Goal: Information Seeking & Learning: Learn about a topic

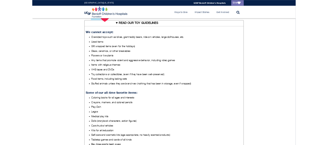
scroll to position [219, 0]
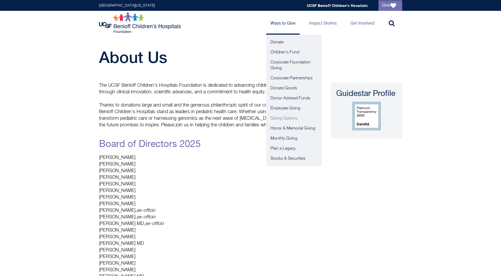
click at [283, 118] on link "Giving Options" at bounding box center [294, 118] width 56 height 10
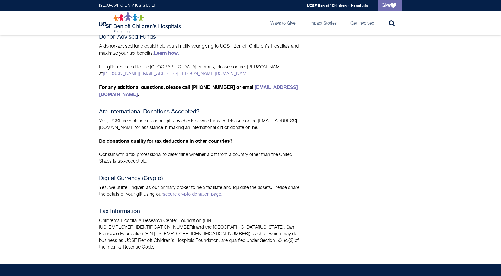
scroll to position [338, 0]
